Goal: Task Accomplishment & Management: Complete application form

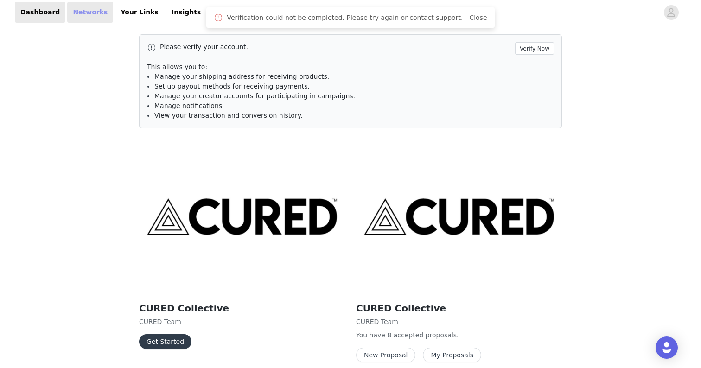
click at [79, 13] on link "Networks" at bounding box center [90, 12] width 46 height 21
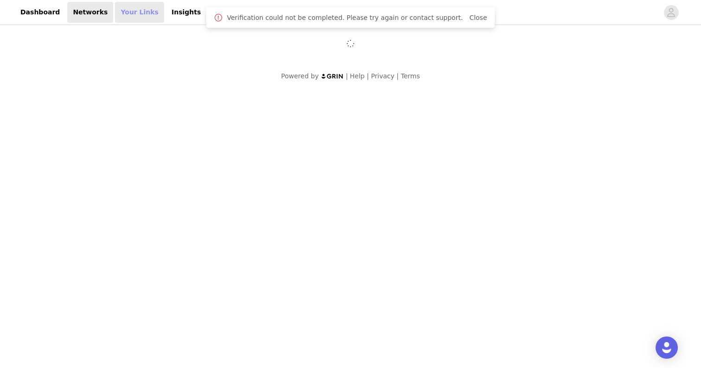
click at [140, 13] on link "Your Links" at bounding box center [139, 12] width 49 height 21
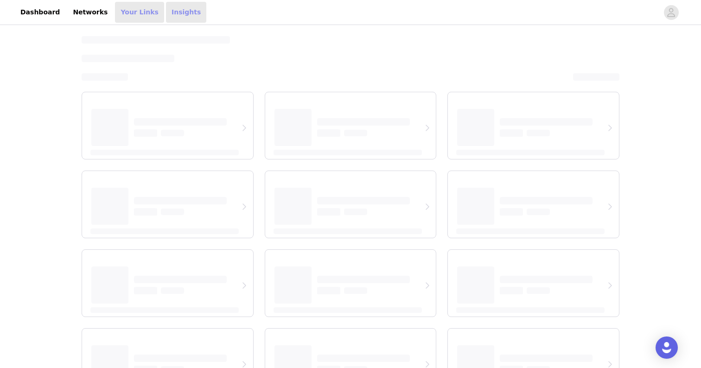
select select "12"
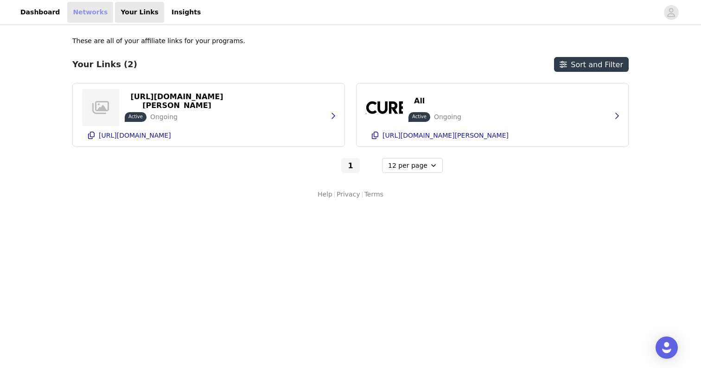
click at [84, 19] on link "Networks" at bounding box center [90, 12] width 46 height 21
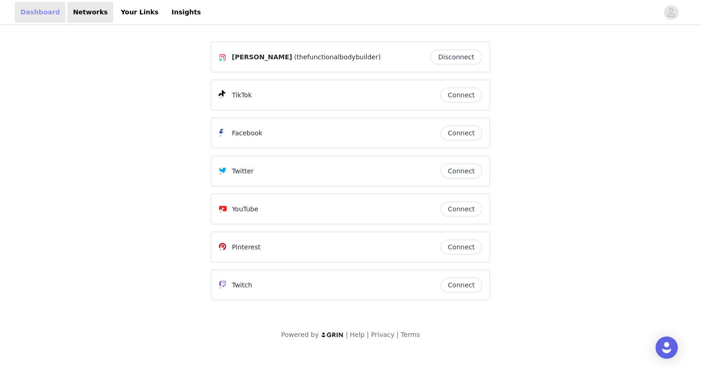
click at [50, 15] on link "Dashboard" at bounding box center [40, 12] width 51 height 21
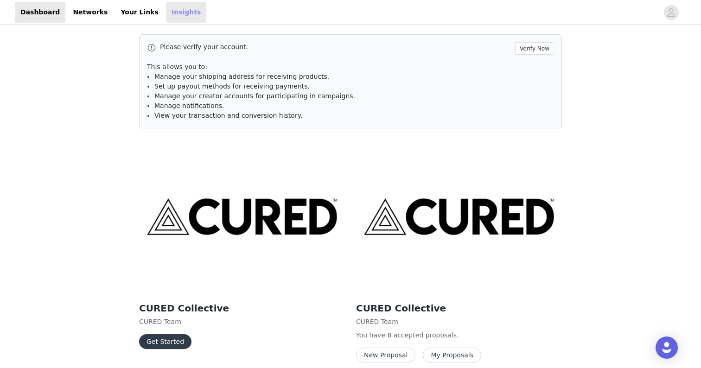
click at [166, 14] on link "Insights" at bounding box center [186, 12] width 40 height 21
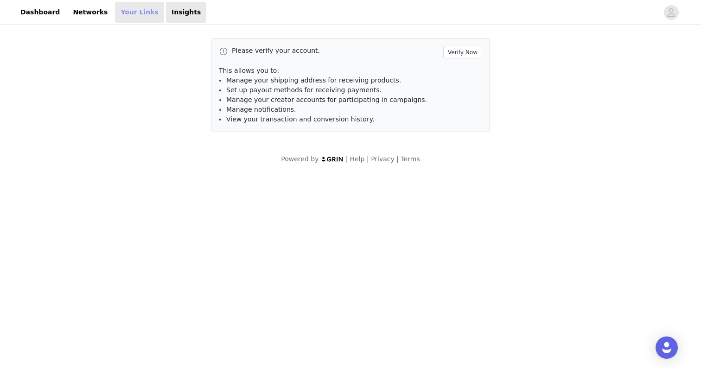
click at [121, 7] on link "Your Links" at bounding box center [139, 12] width 49 height 21
select select "12"
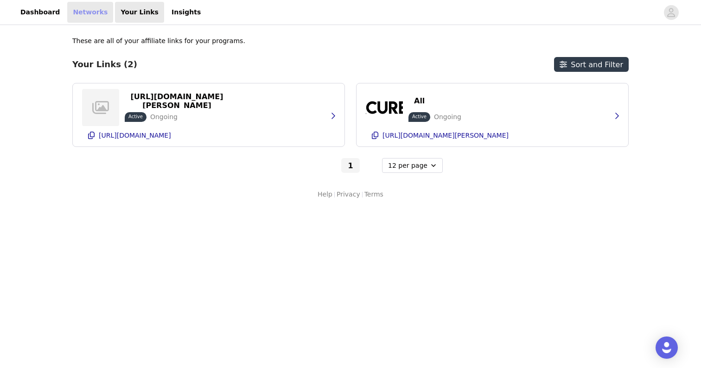
click at [79, 14] on link "Networks" at bounding box center [90, 12] width 46 height 21
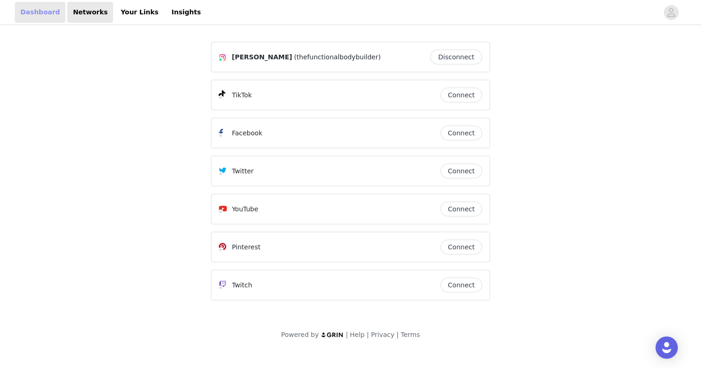
click at [41, 20] on link "Dashboard" at bounding box center [40, 12] width 51 height 21
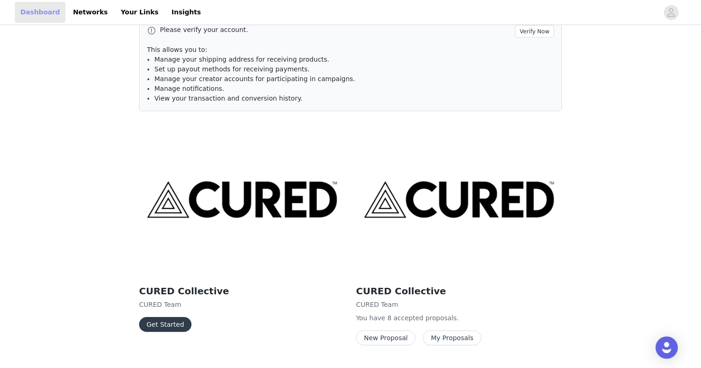
scroll to position [41, 0]
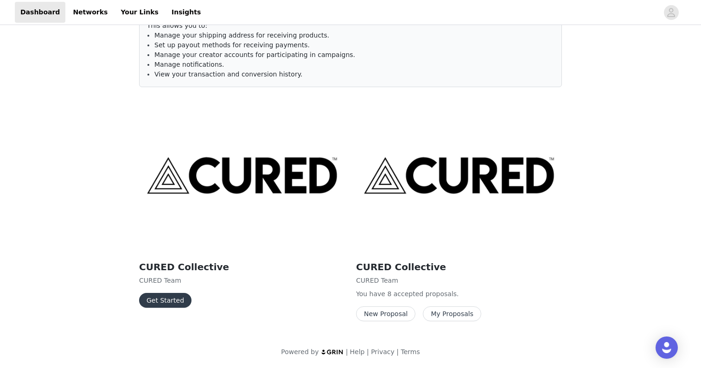
click at [398, 315] on button "New Proposal" at bounding box center [385, 314] width 59 height 15
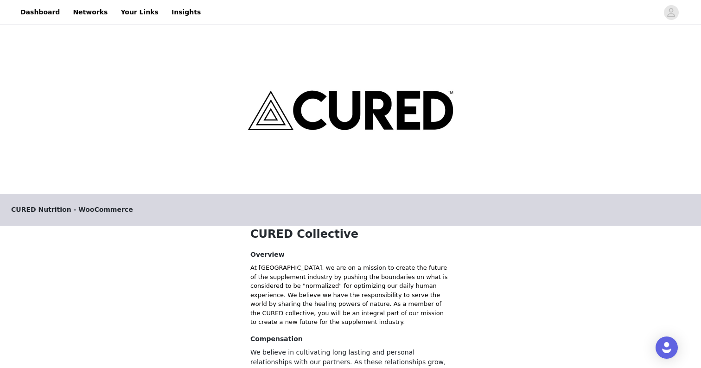
scroll to position [148, 0]
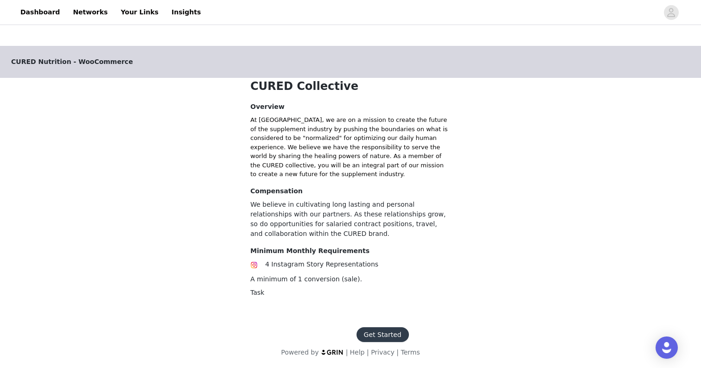
click at [378, 332] on button "Get Started" at bounding box center [383, 334] width 52 height 15
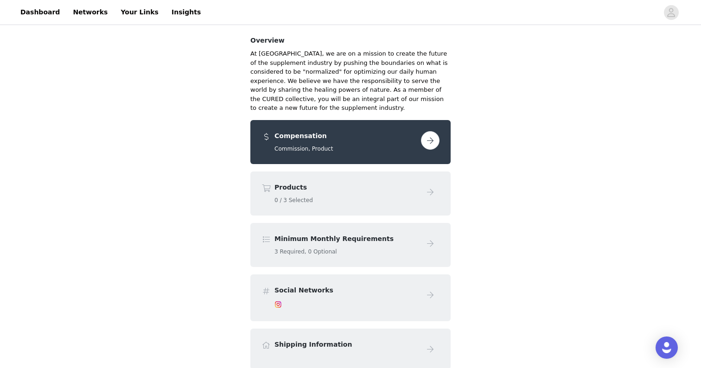
scroll to position [99, 0]
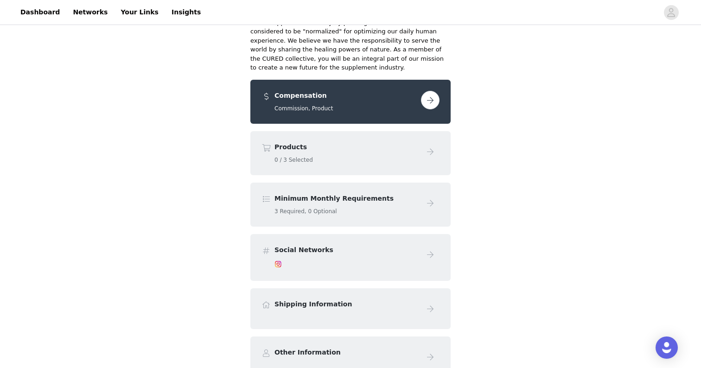
click at [429, 102] on button "button" at bounding box center [430, 100] width 19 height 19
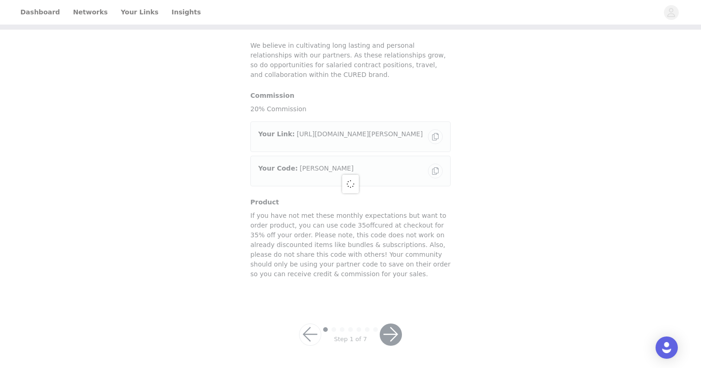
scroll to position [67, 0]
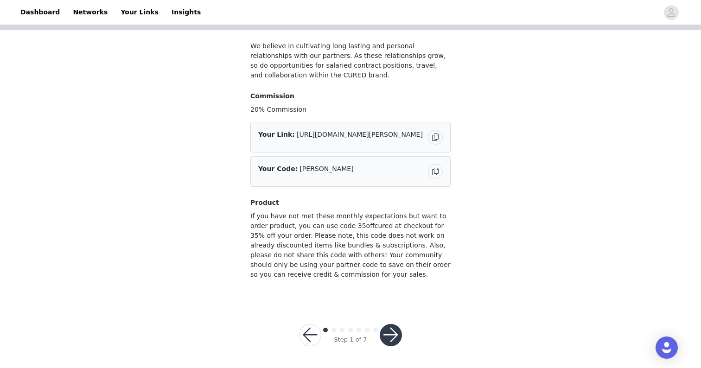
click at [398, 334] on button "button" at bounding box center [391, 335] width 22 height 22
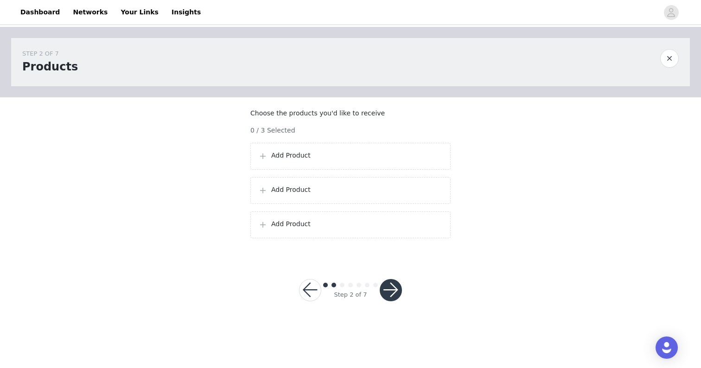
click at [325, 161] on p "Add Product" at bounding box center [357, 156] width 172 height 10
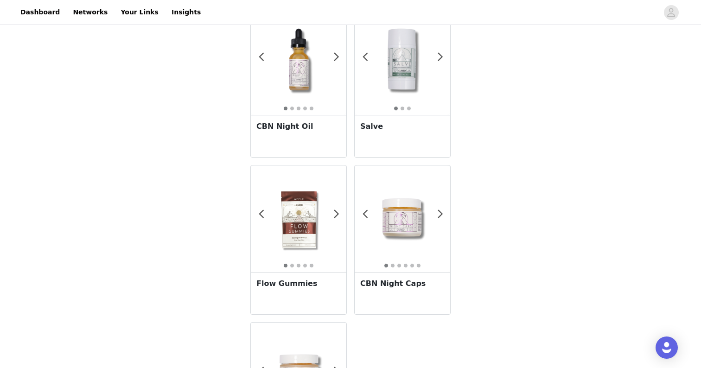
scroll to position [40, 0]
